Goal: Information Seeking & Learning: Learn about a topic

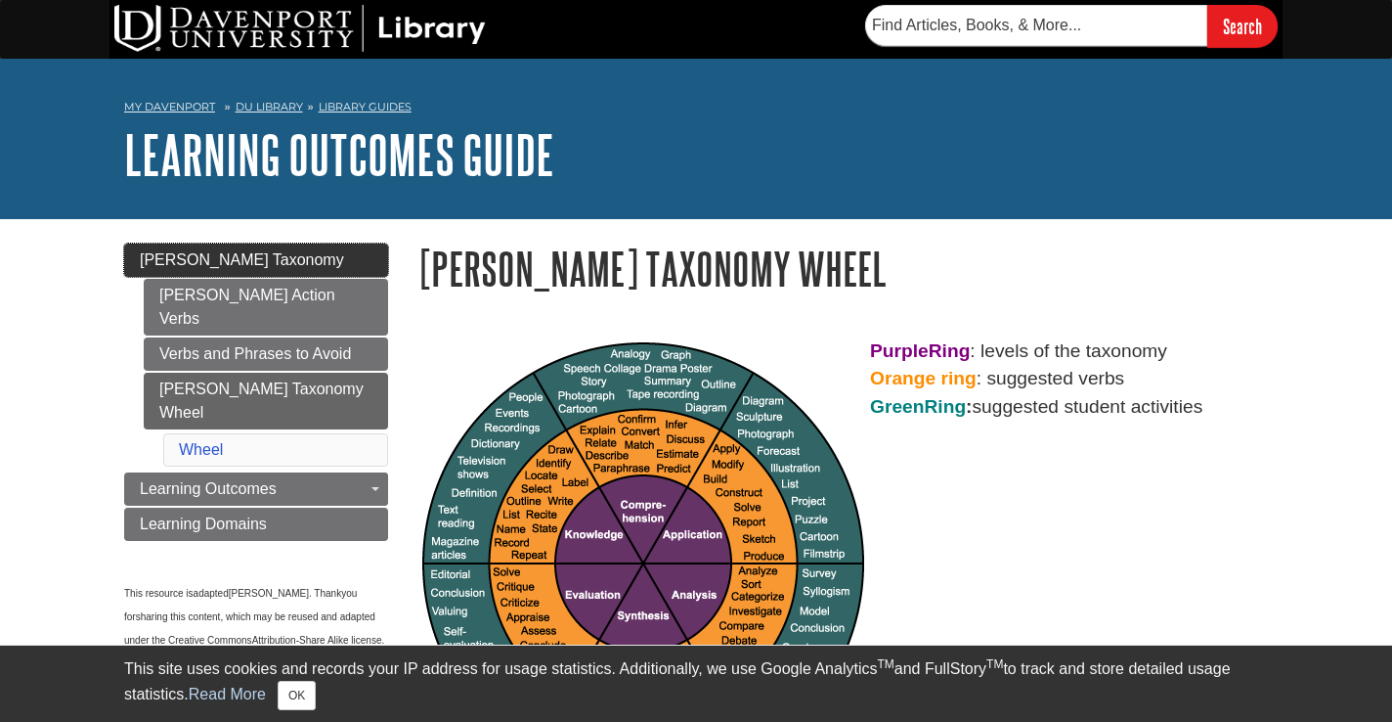
click at [182, 262] on span "[PERSON_NAME] Taxonomy" at bounding box center [242, 259] width 204 height 17
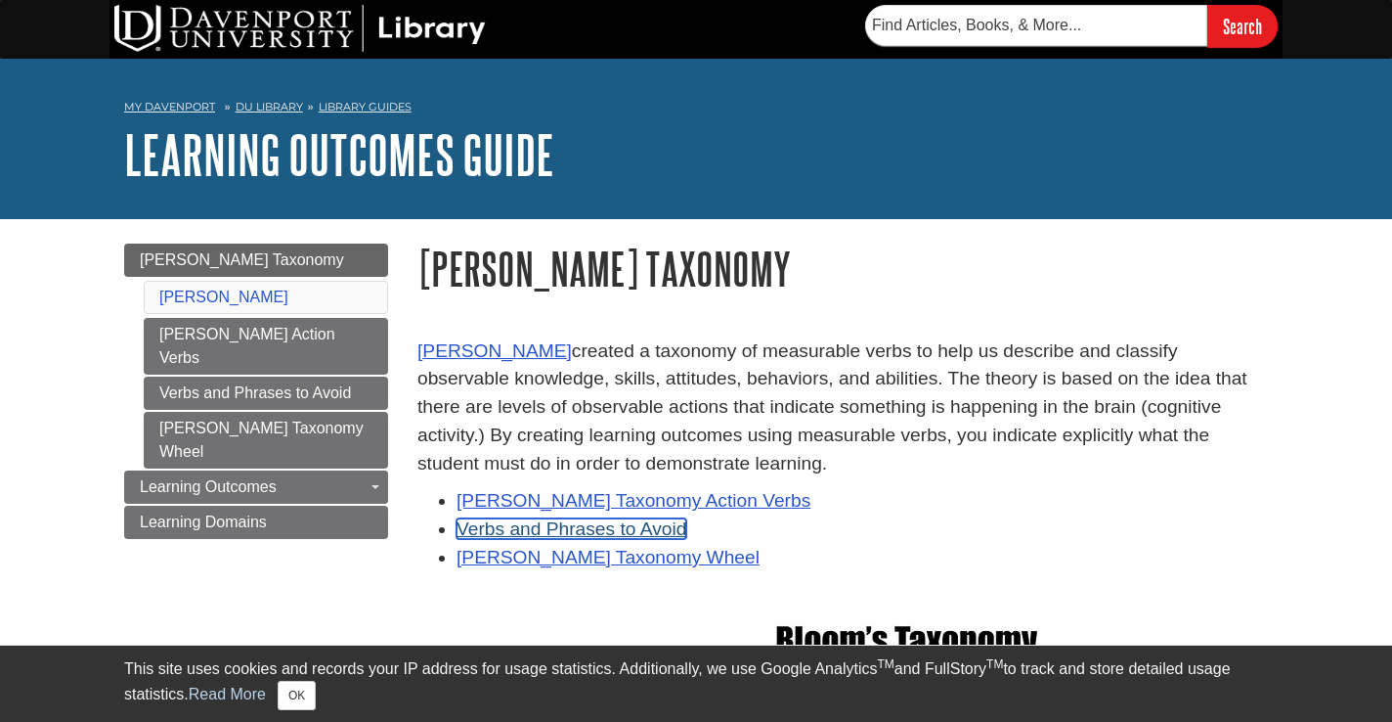
click at [570, 534] on link "Verbs and Phrases to Avoid" at bounding box center [572, 528] width 230 height 21
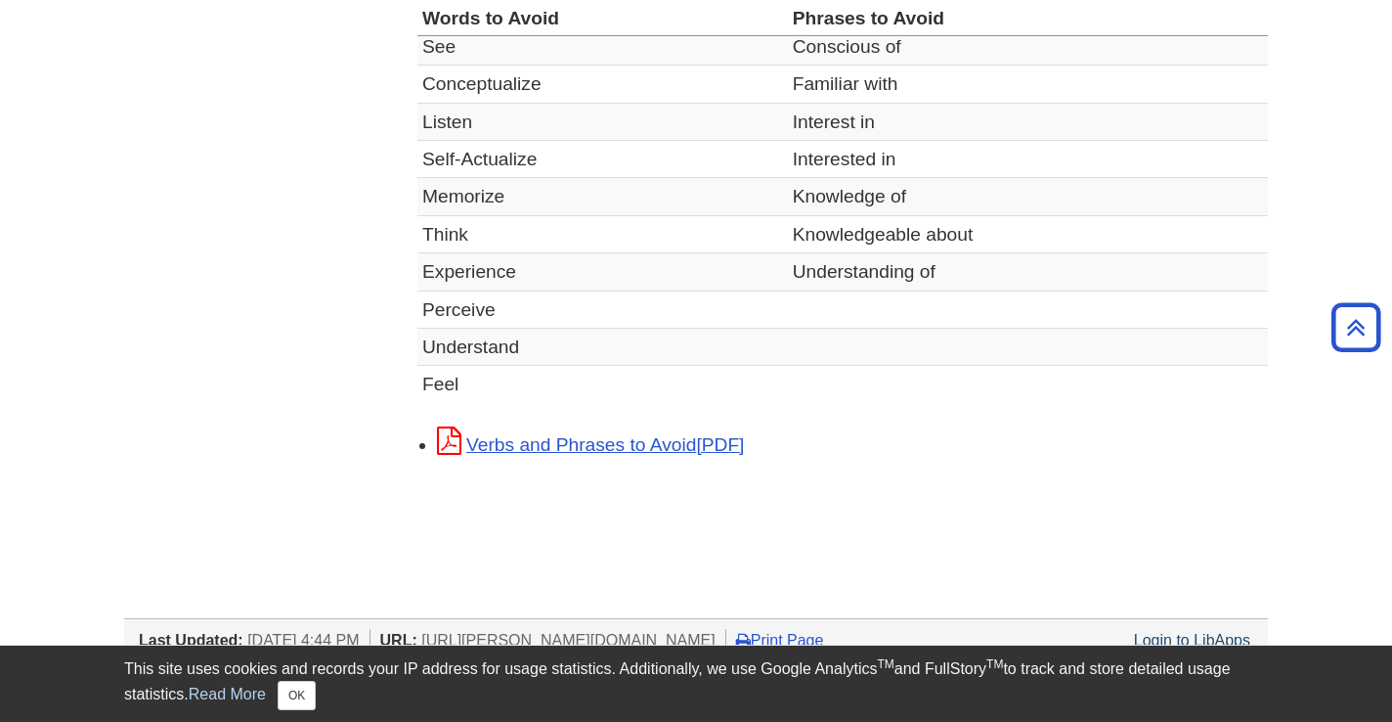
scroll to position [800, 0]
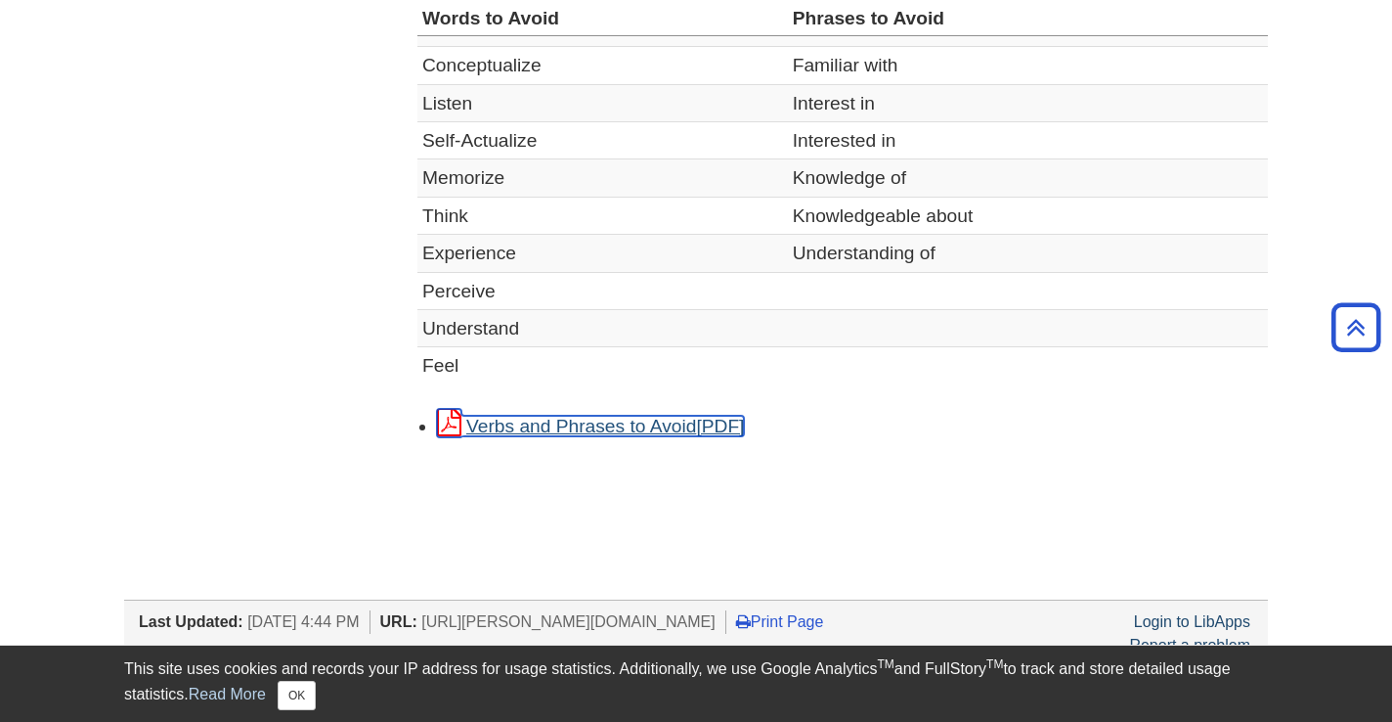
click at [591, 429] on link "Verbs and Phrases to Avoid" at bounding box center [590, 426] width 307 height 21
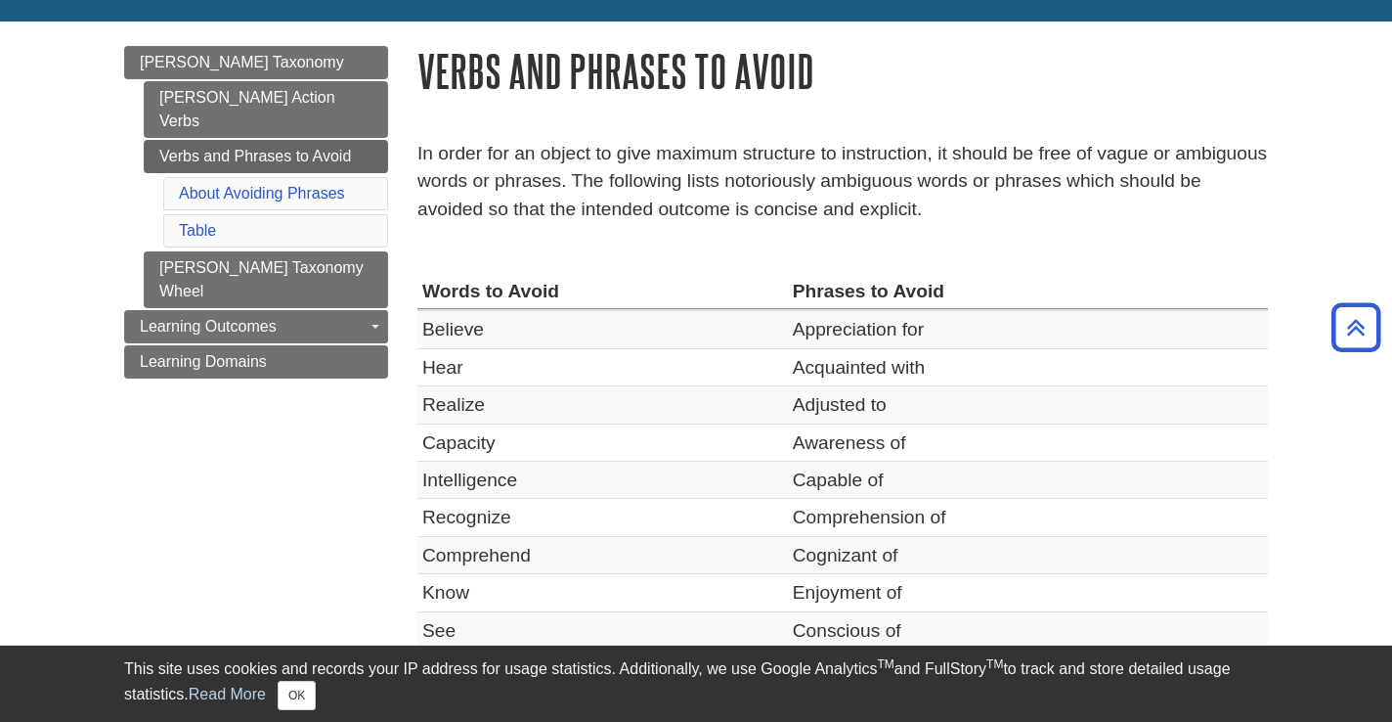
scroll to position [46, 0]
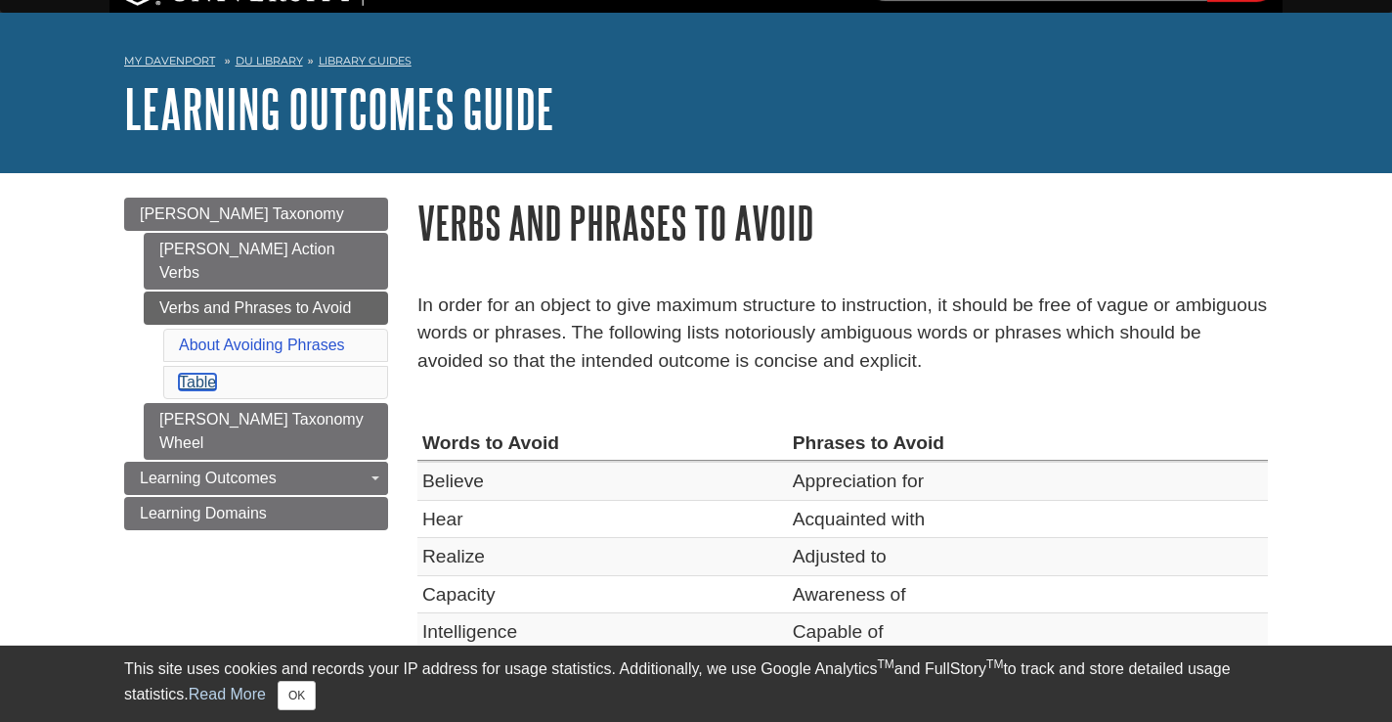
click at [199, 374] on link "Table" at bounding box center [197, 382] width 37 height 17
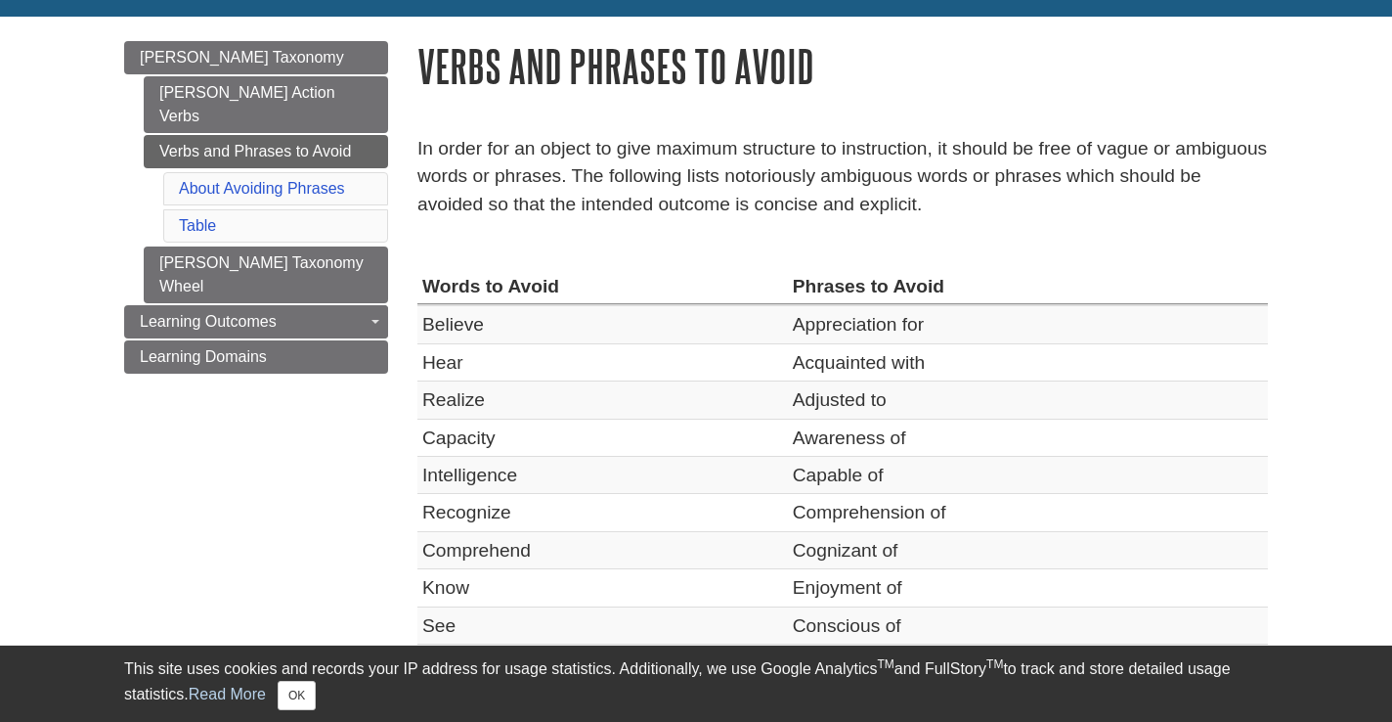
scroll to position [205, 0]
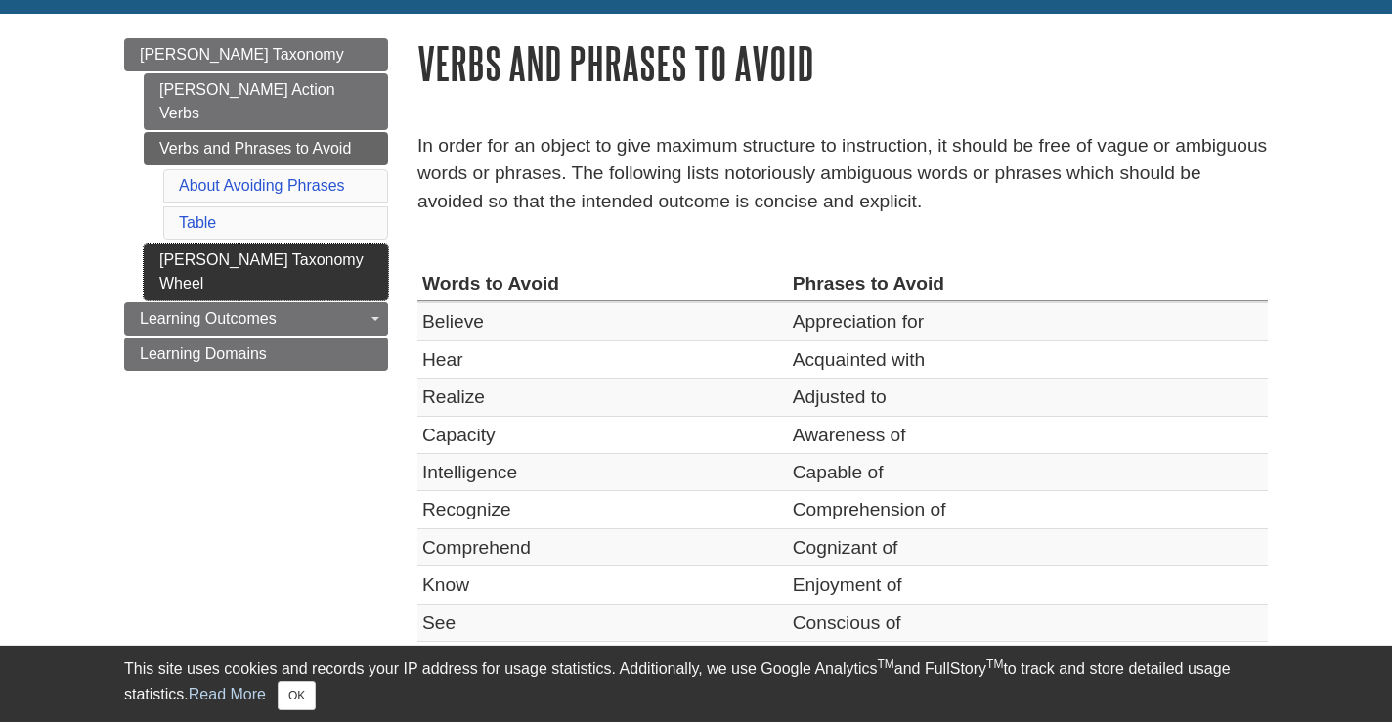
click at [288, 247] on link "[PERSON_NAME] Taxonomy Wheel" at bounding box center [266, 271] width 244 height 57
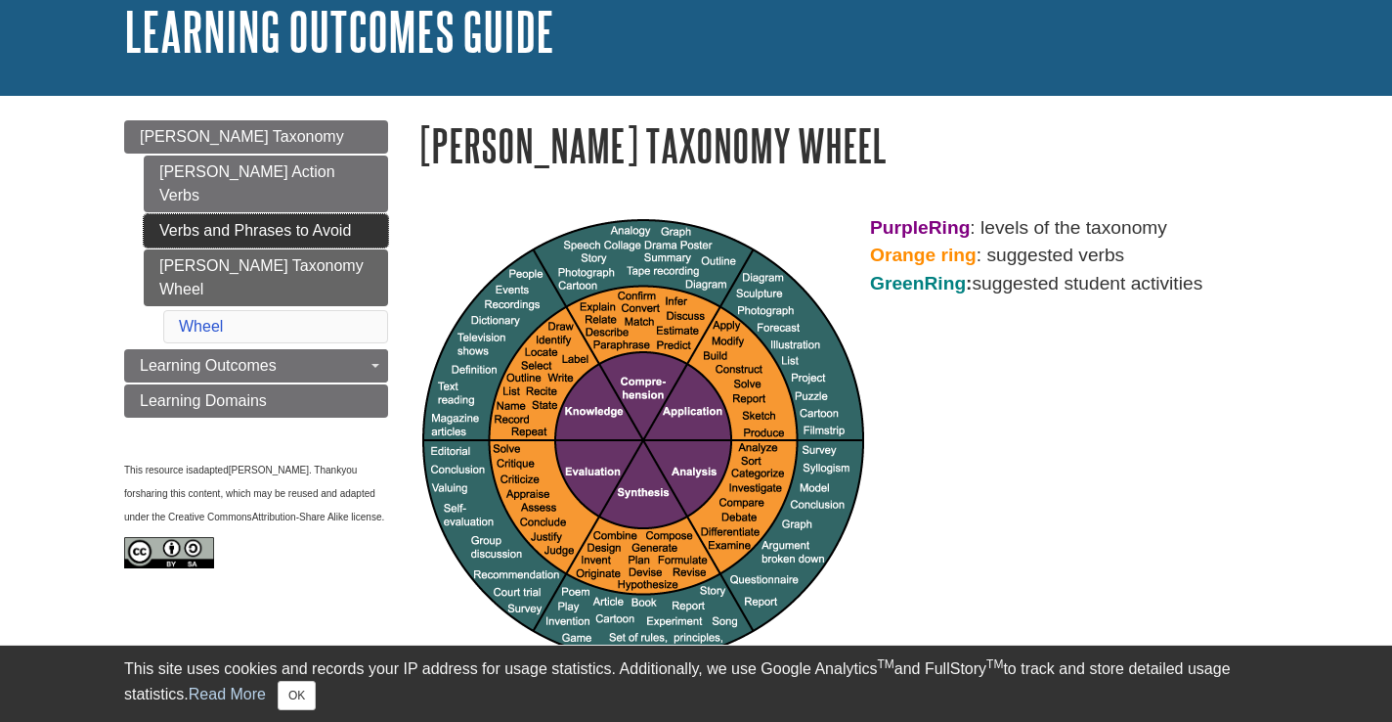
scroll to position [130, 0]
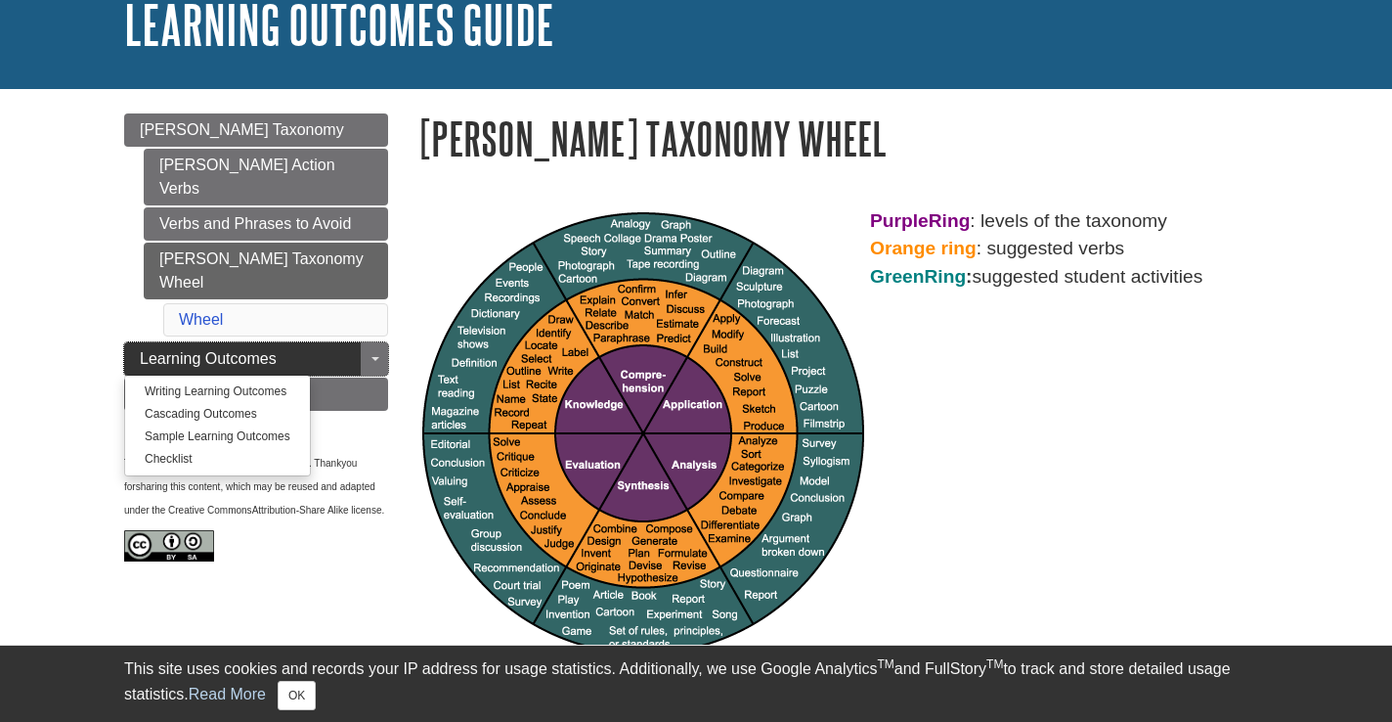
click at [242, 350] on span "Learning Outcomes" at bounding box center [208, 358] width 137 height 17
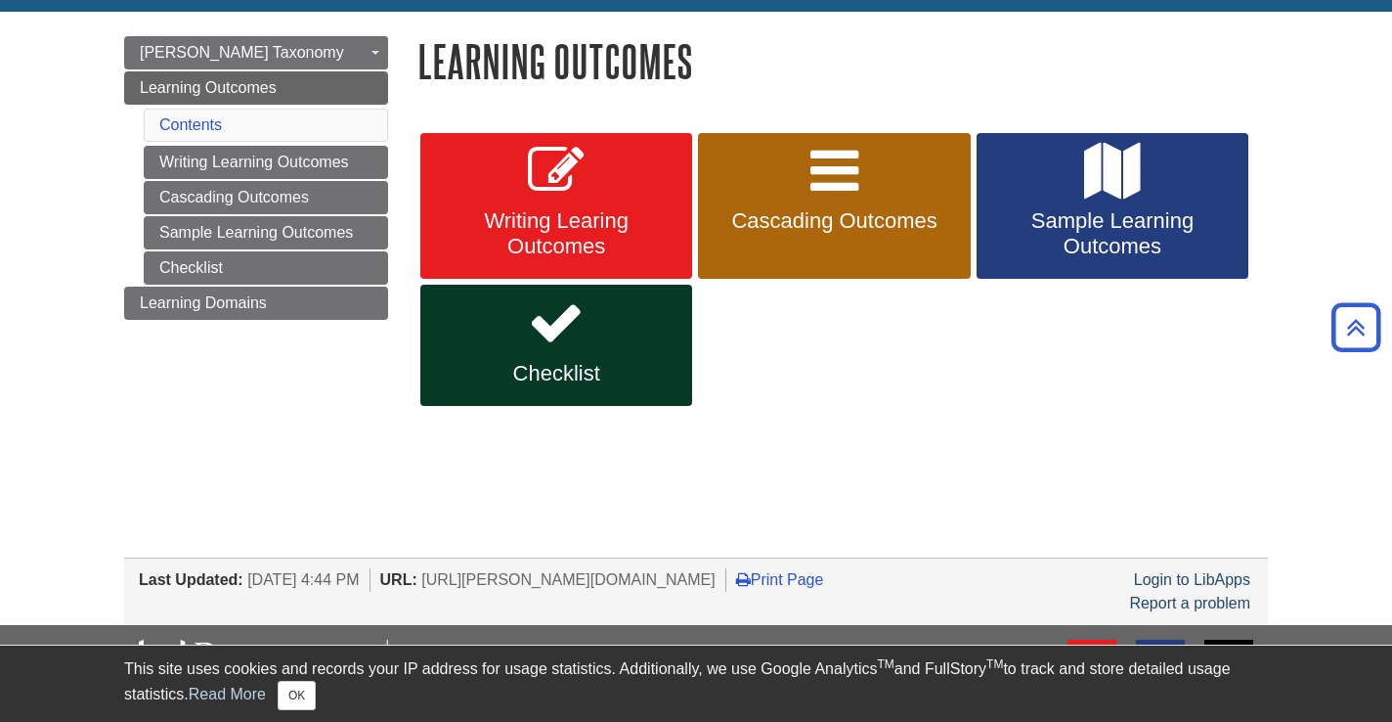
scroll to position [173, 0]
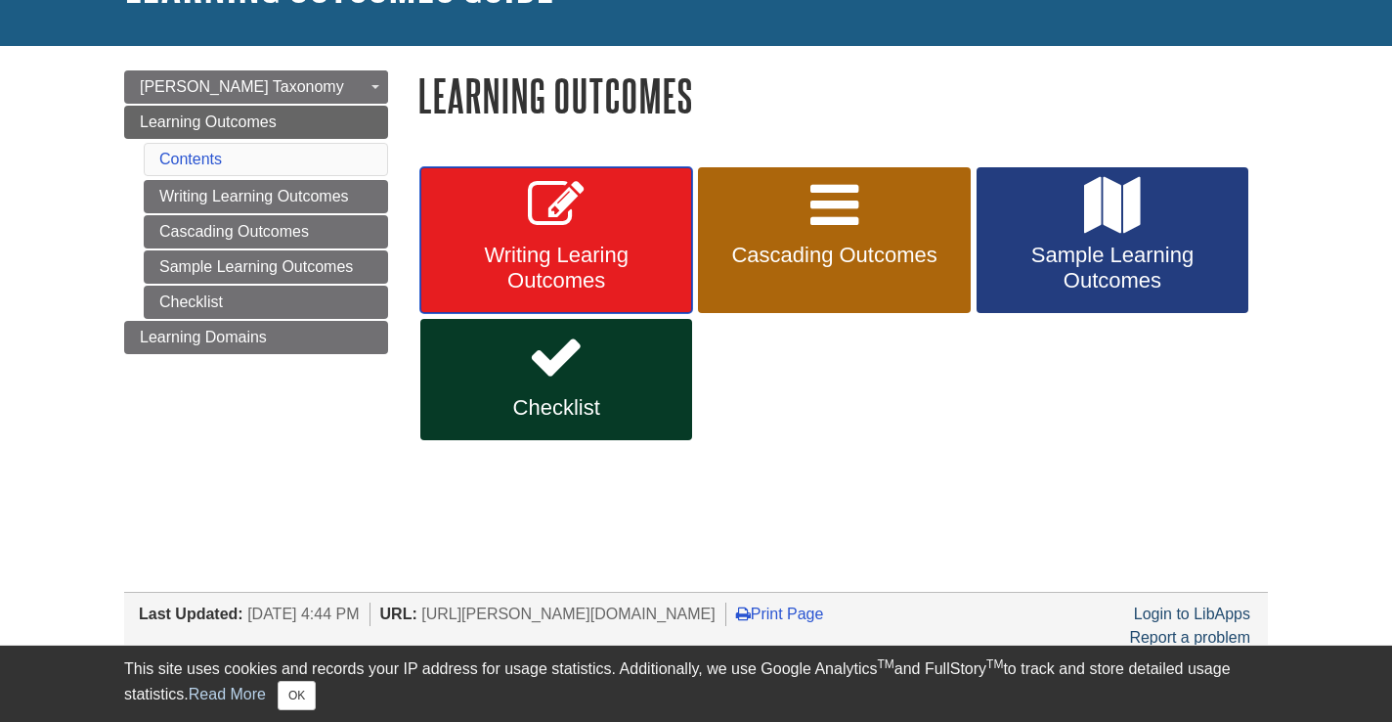
click at [588, 243] on span "Writing Learing Outcomes" at bounding box center [556, 267] width 242 height 51
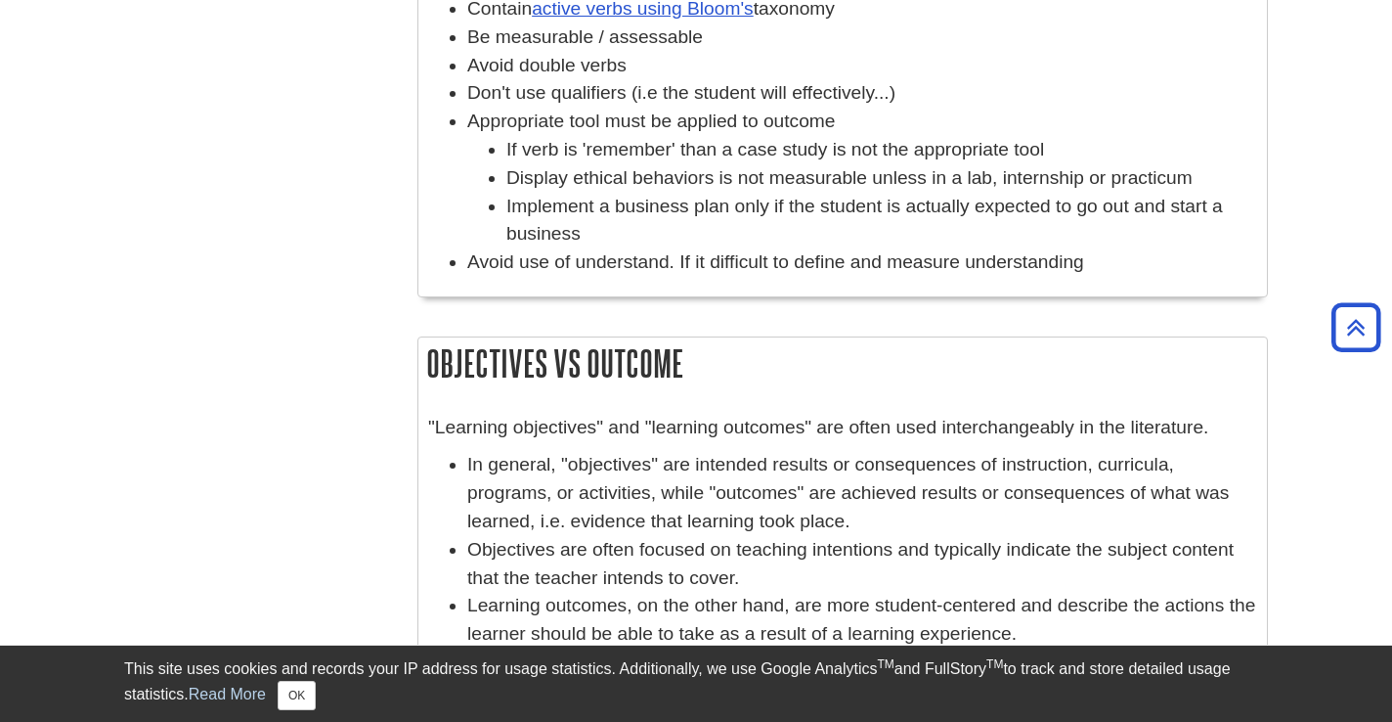
scroll to position [956, 0]
